Goal: Share content

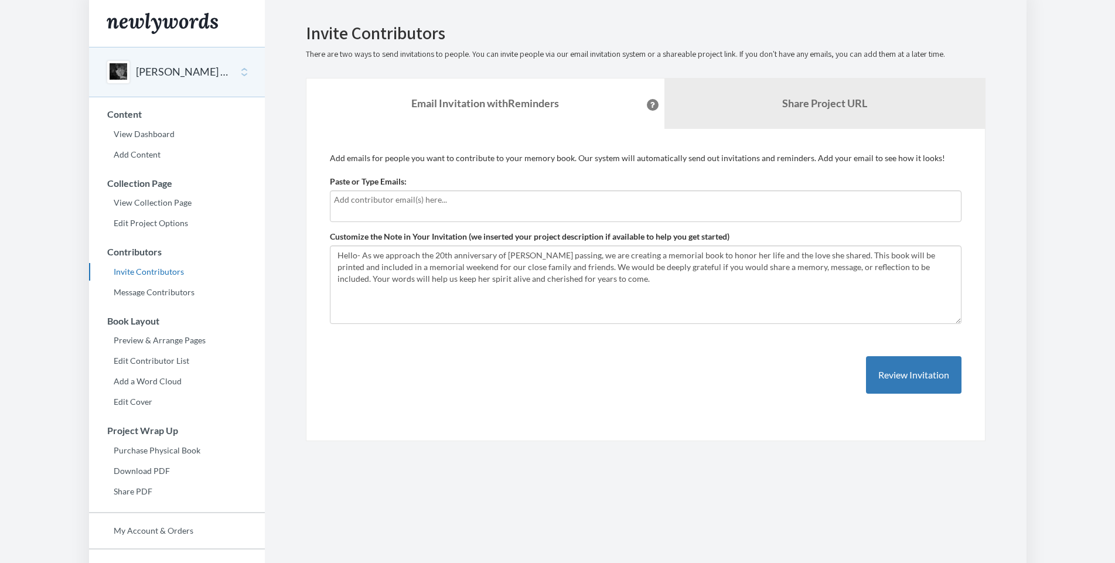
click at [529, 207] on div at bounding box center [645, 206] width 631 height 32
click at [512, 166] on div "Add emails for people you want to contribute to your memory book. Our system wi…" at bounding box center [645, 284] width 631 height 265
click at [833, 86] on link "Share Project URL" at bounding box center [824, 103] width 320 height 50
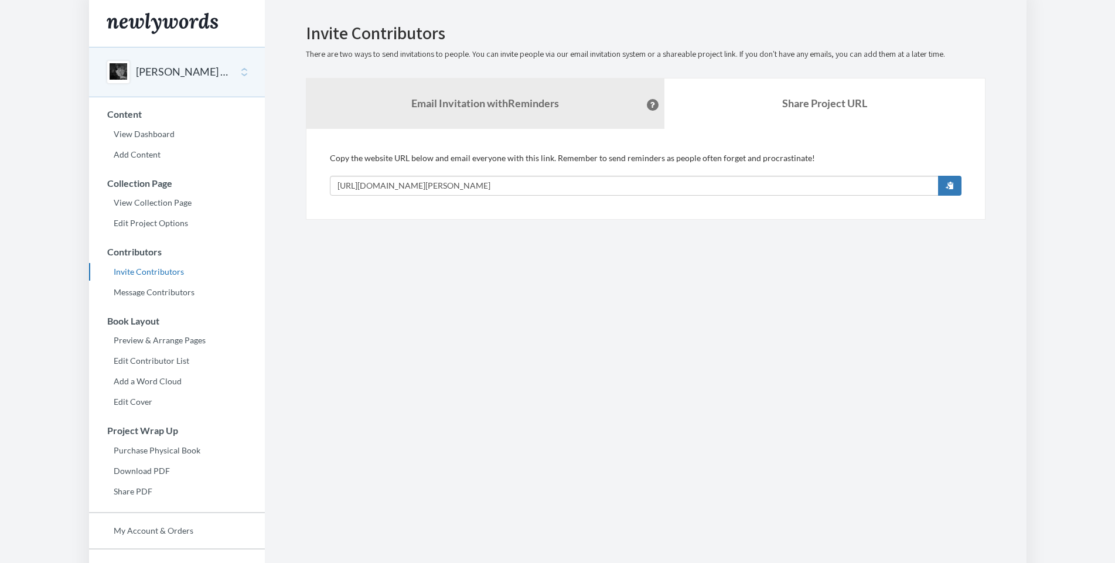
click at [647, 160] on div "Copy the website URL below and email everyone with this link. Remember to send …" at bounding box center [645, 173] width 631 height 43
click at [716, 278] on section "Emails have been sent! Invite Contributors There are two ways to send invitatio…" at bounding box center [645, 320] width 761 height 641
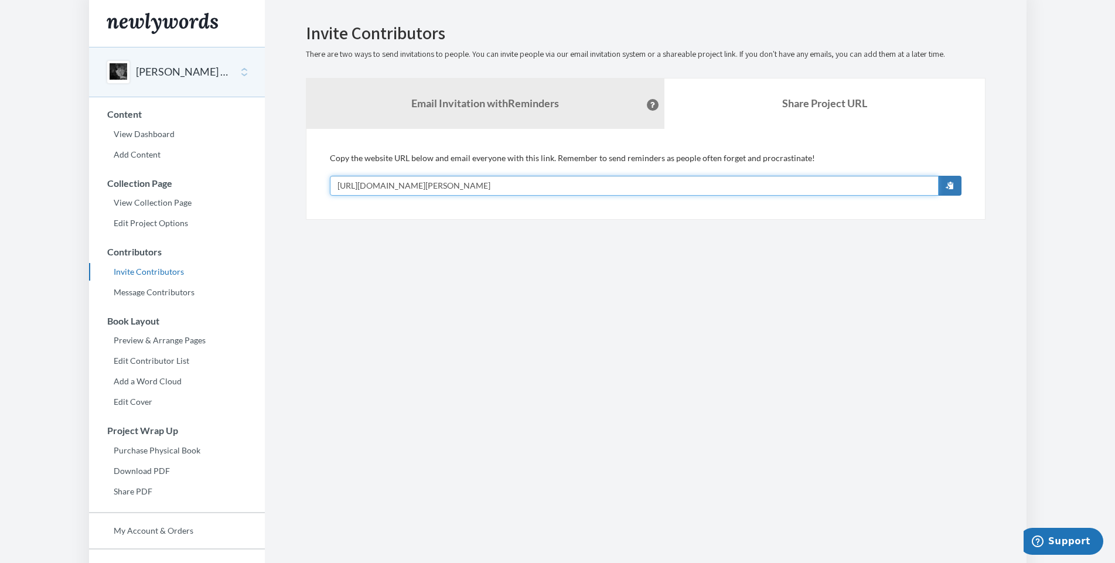
click at [762, 186] on input "[URL][DOMAIN_NAME][PERSON_NAME]" at bounding box center [634, 186] width 609 height 20
click at [953, 184] on button "button" at bounding box center [949, 186] width 23 height 20
